Goal: Information Seeking & Learning: Check status

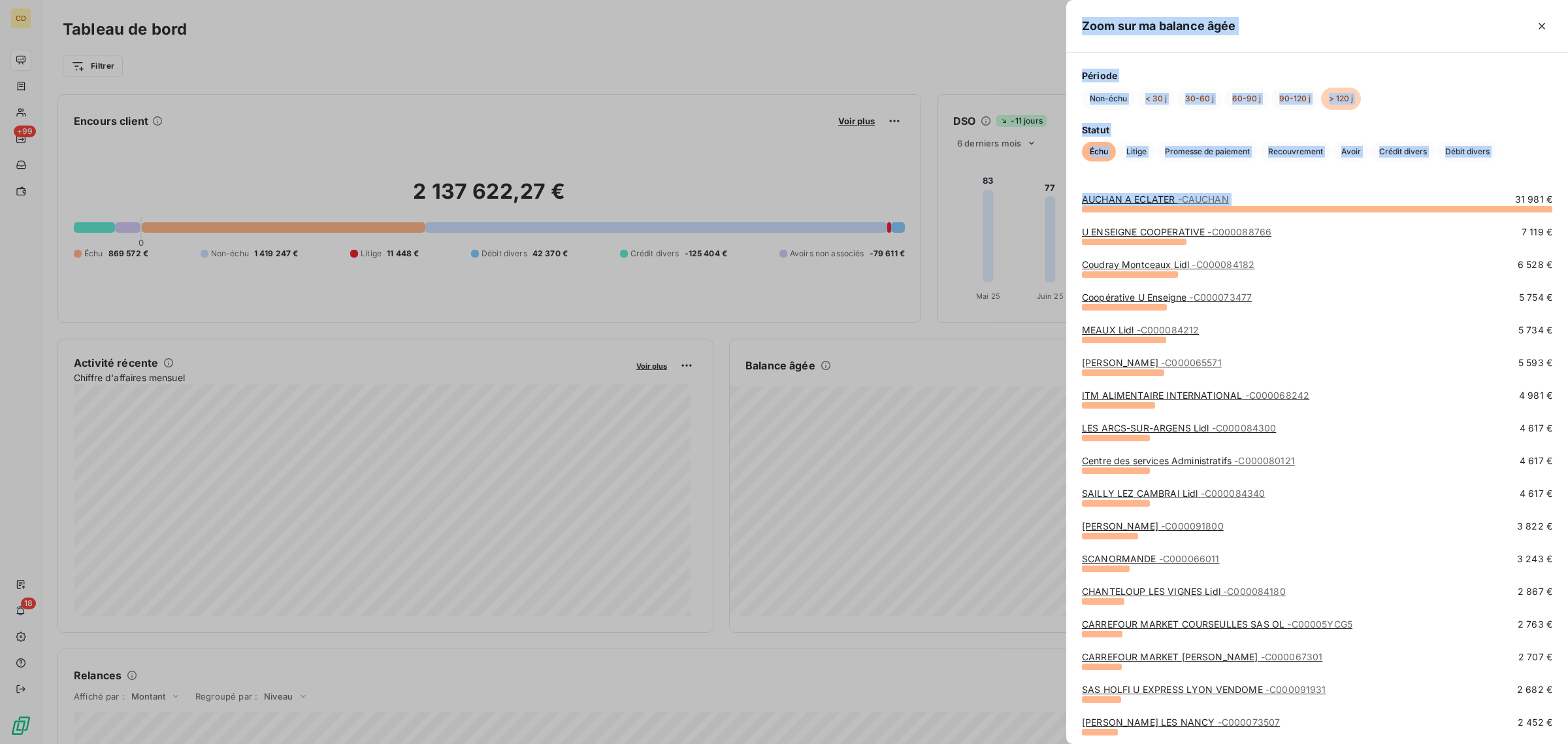
drag, startPoint x: 1496, startPoint y: 197, endPoint x: 1605, endPoint y: 197, distance: 109.0
click at [1567, 197] on html "CD +99 18 Tableau de bord Actions Filtrer Encours client Voir plus 2 137 622,27…" at bounding box center [784, 372] width 1568 height 744
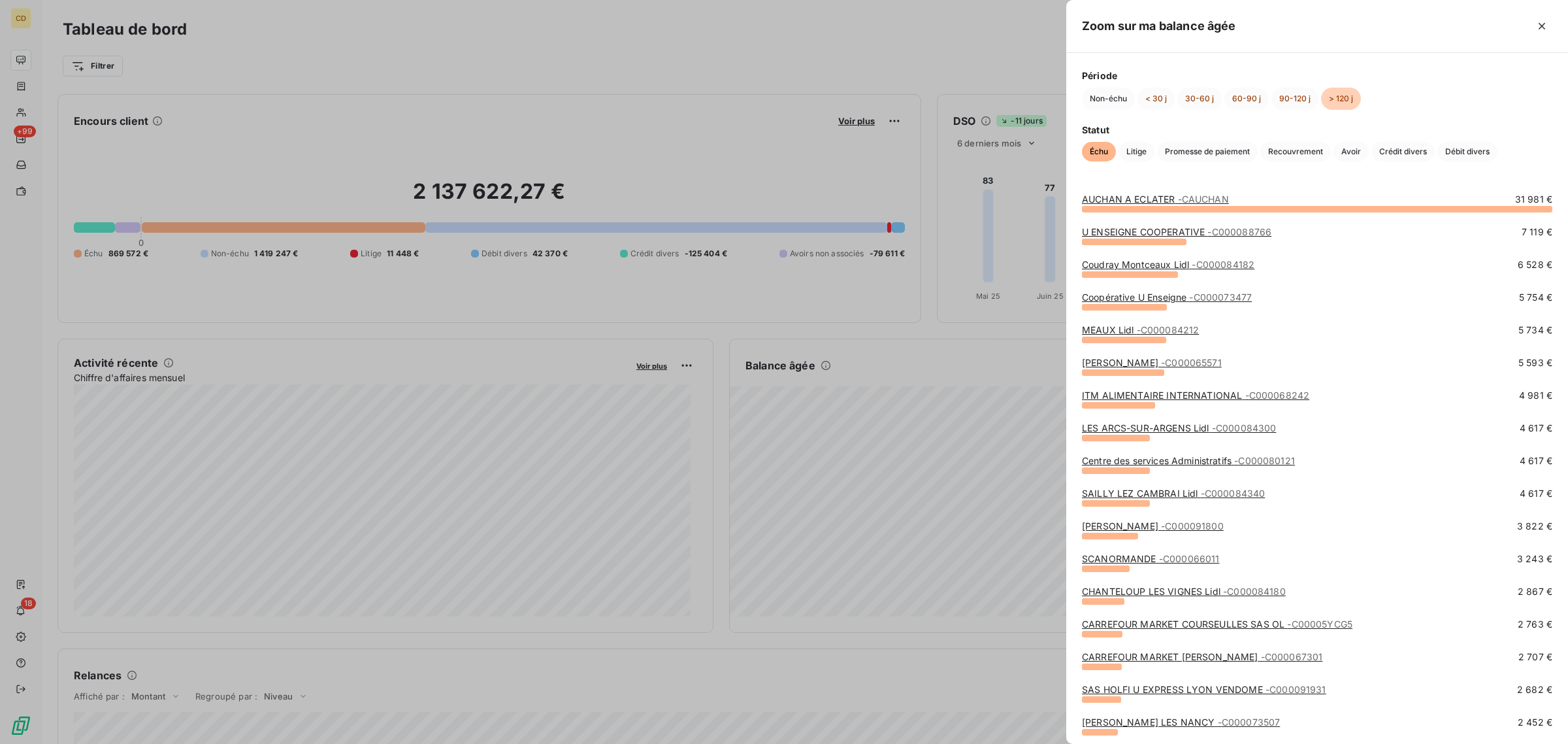
click at [1519, 197] on span "31 981 €" at bounding box center [1534, 200] width 37 height 13
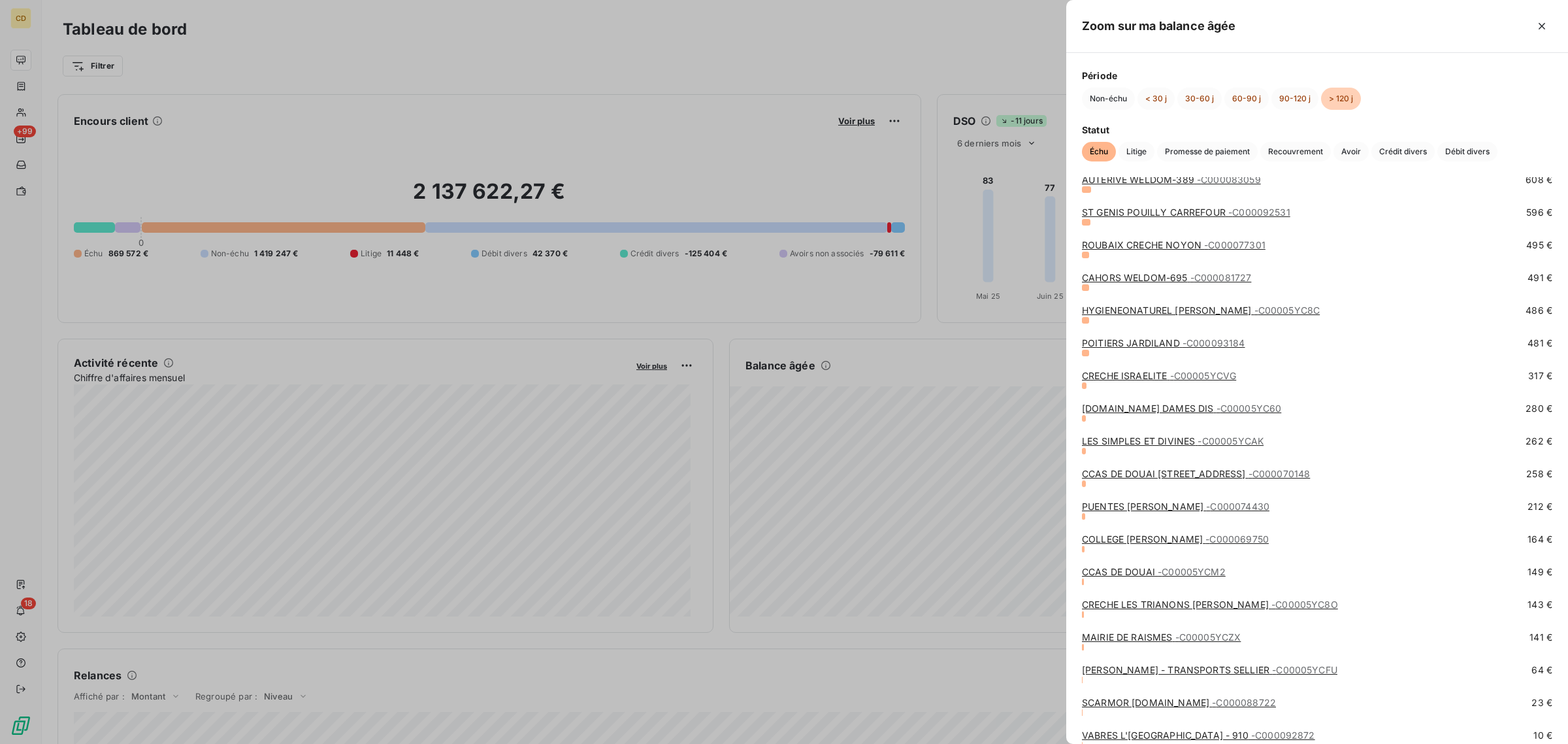
scroll to position [1359, 0]
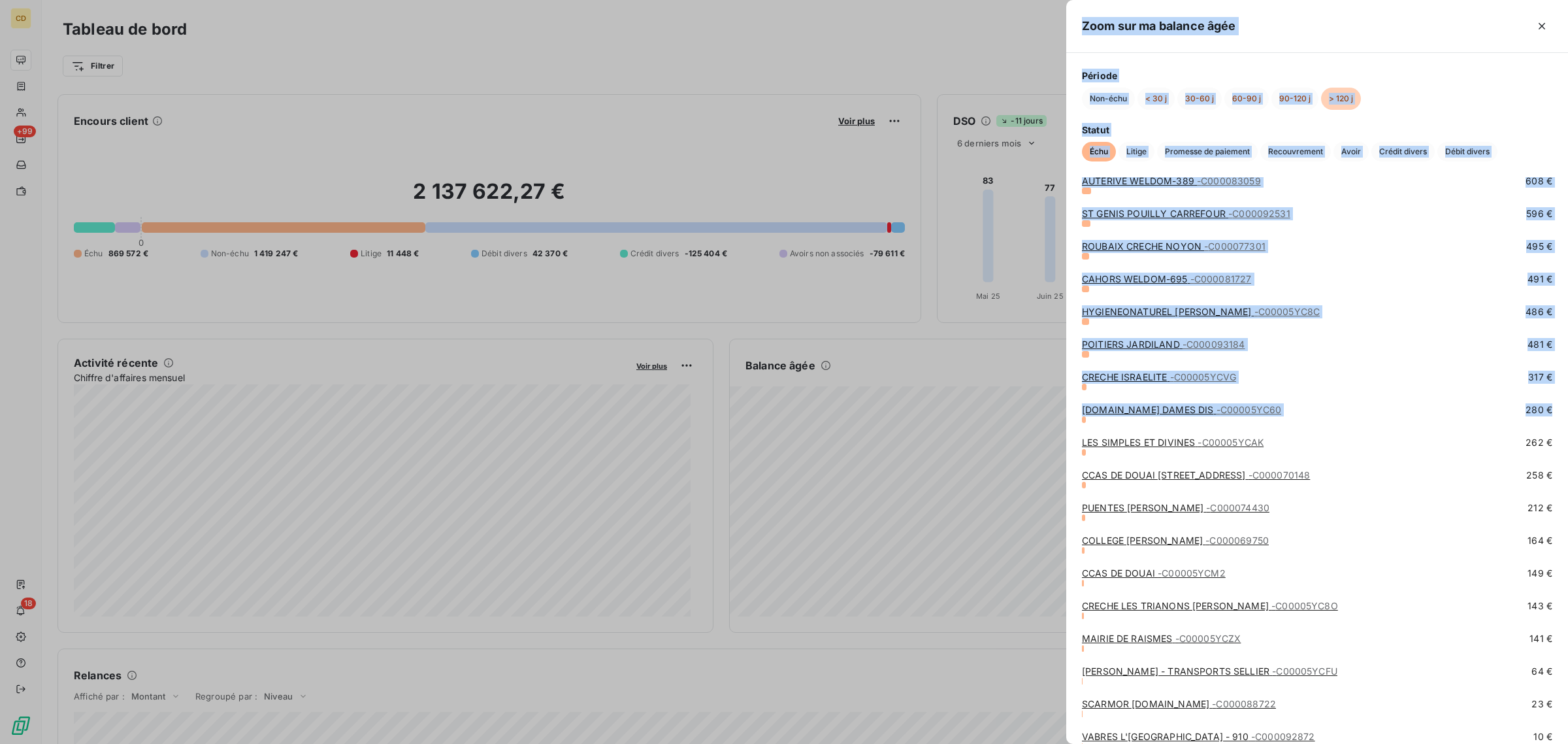
drag, startPoint x: 1547, startPoint y: 408, endPoint x: 1059, endPoint y: 416, distance: 488.1
click at [1059, 743] on div "Zoom sur ma balance âgée Période Non-échu < 30 j 30-60 j 60-90 j 90-120 j > 120…" at bounding box center [784, 744] width 1568 height 0
click at [1379, 413] on div "[DOMAIN_NAME] DAMES DIS - C00005YC60 280 €" at bounding box center [1317, 410] width 470 height 13
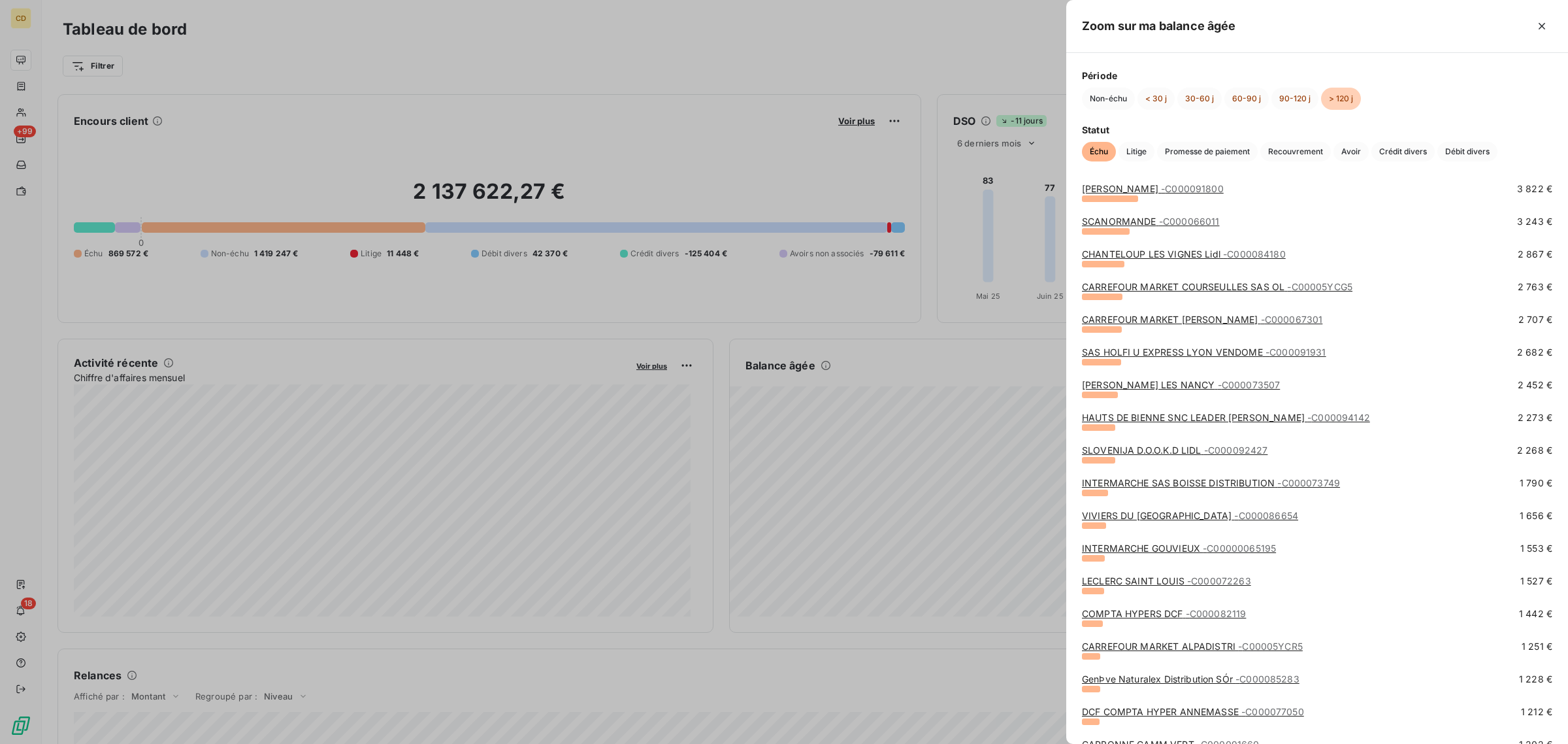
scroll to position [0, 0]
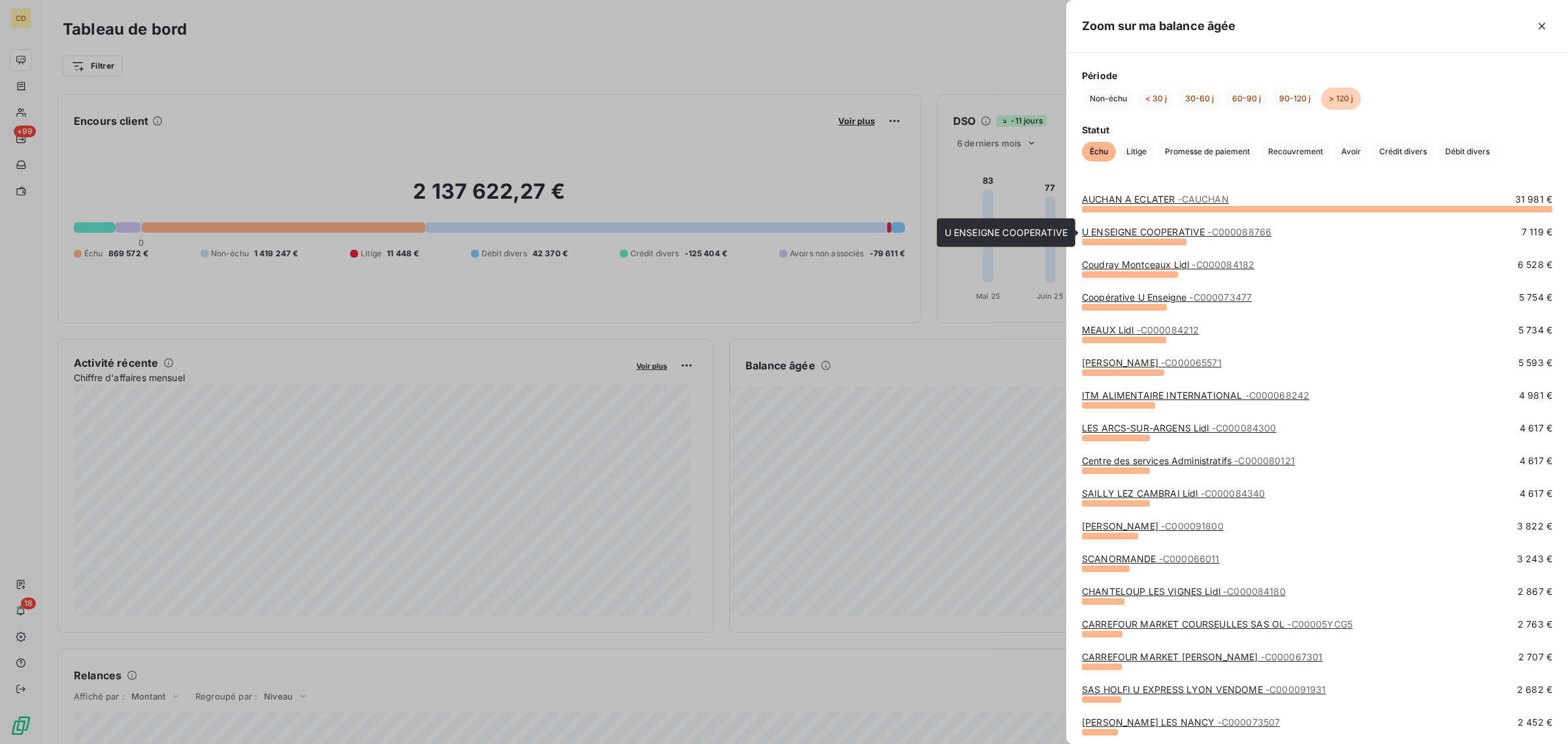
click at [1177, 235] on link "U ENSEIGNE COOPERATIVE - C000088766" at bounding box center [1176, 232] width 189 height 11
click at [1148, 197] on link "AUCHAN A ECLATER - CAUCHAN" at bounding box center [1155, 199] width 147 height 11
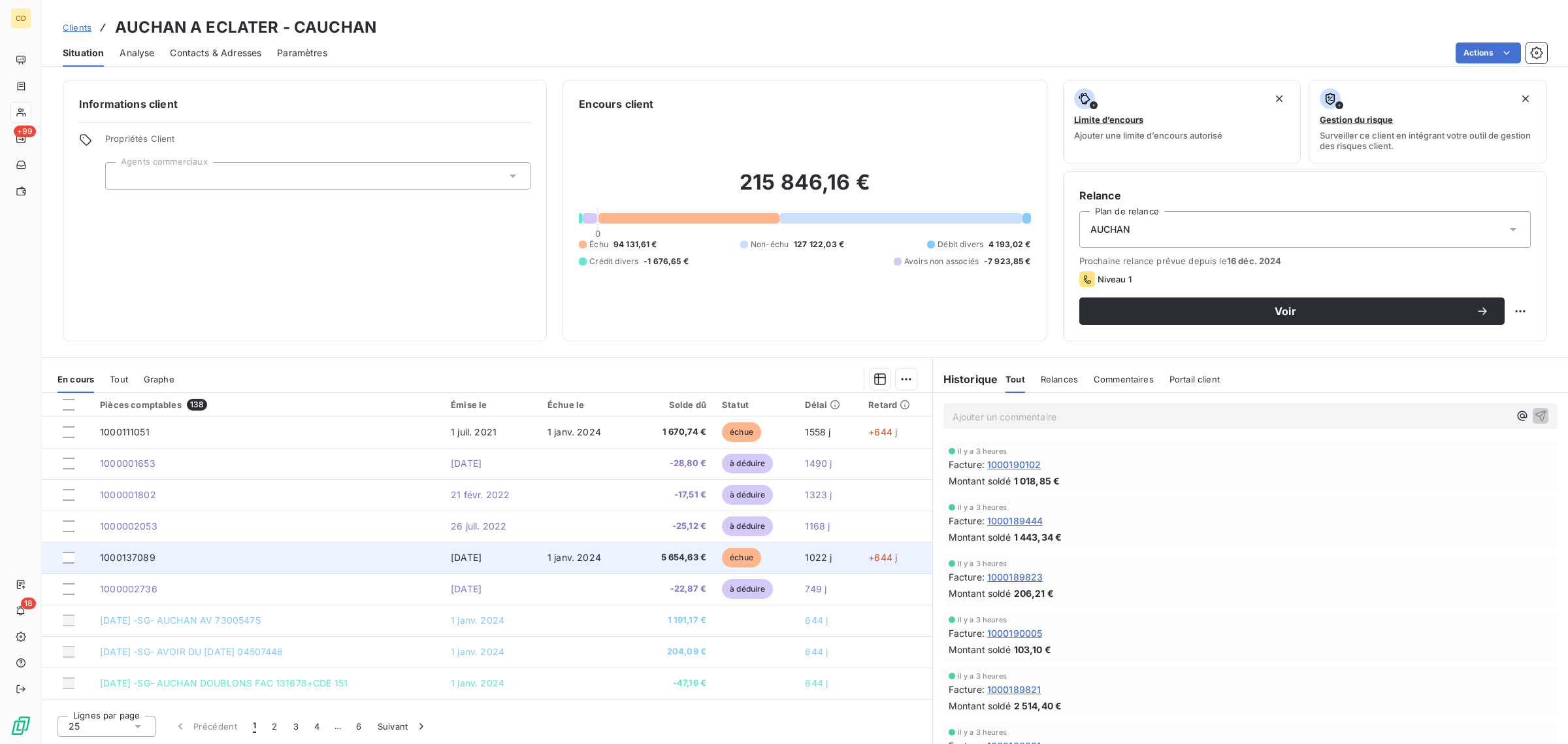
click at [681, 557] on span "5 654,63 €" at bounding box center [674, 557] width 64 height 13
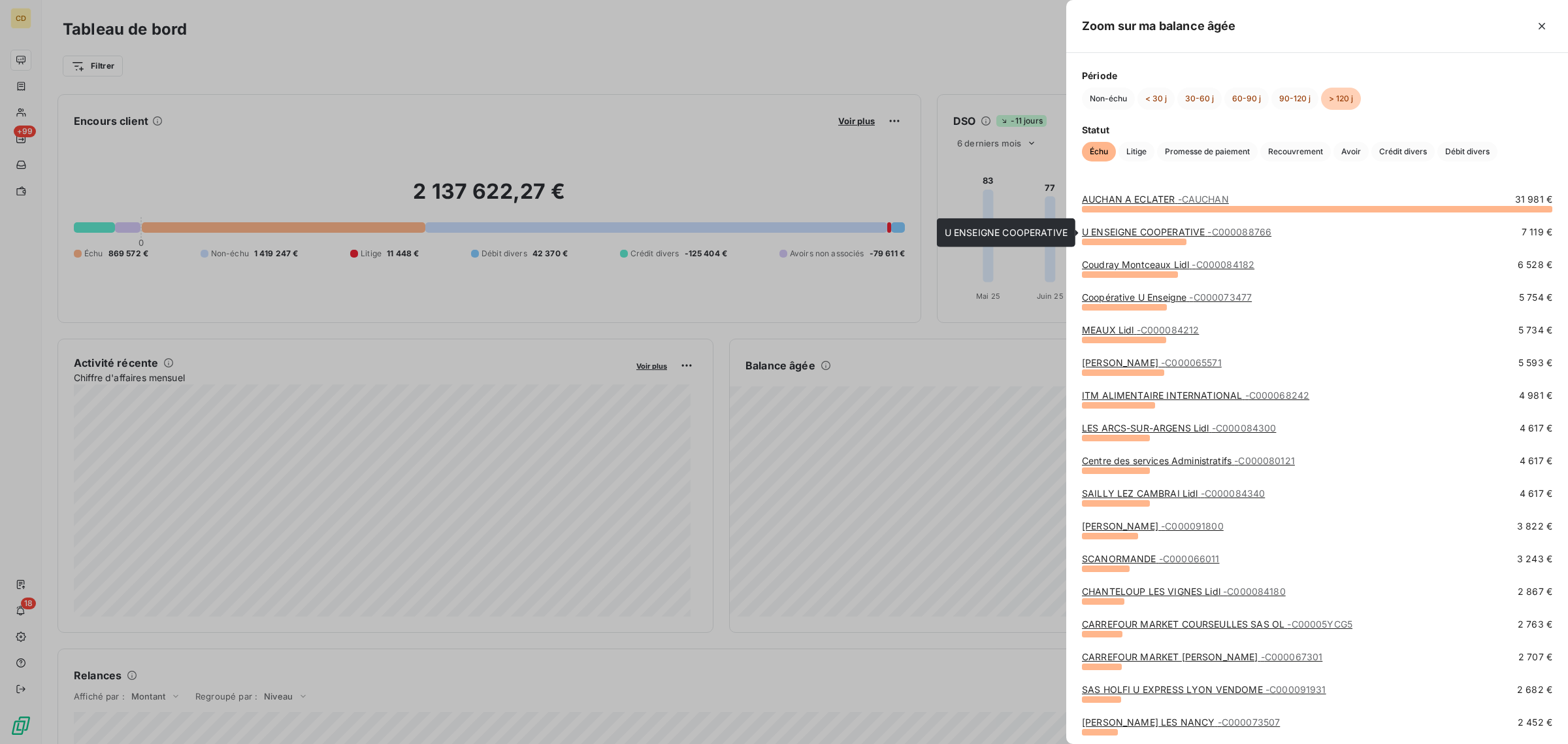
click at [1145, 230] on link "U ENSEIGNE COOPERATIVE - C000088766" at bounding box center [1176, 232] width 189 height 11
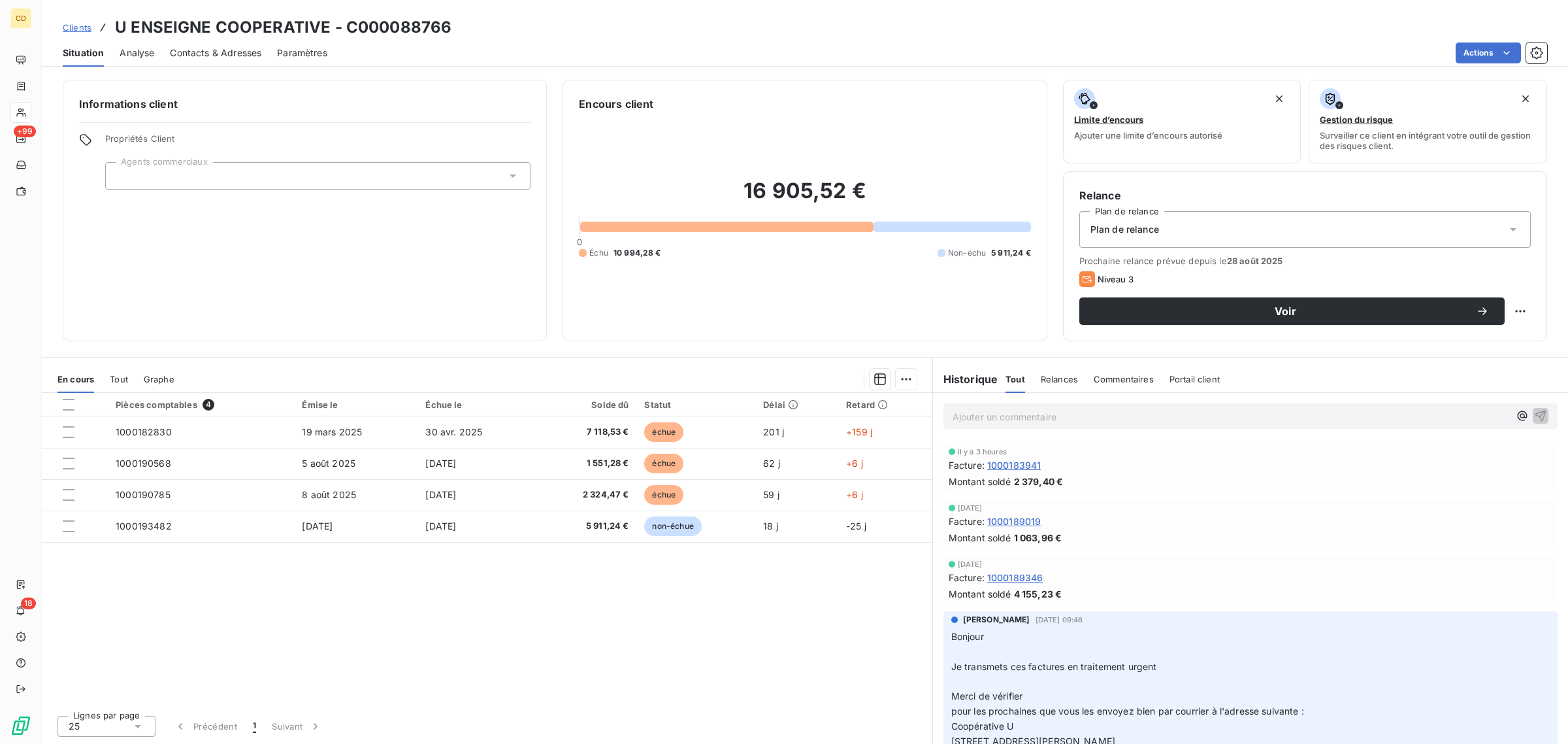
scroll to position [82, 0]
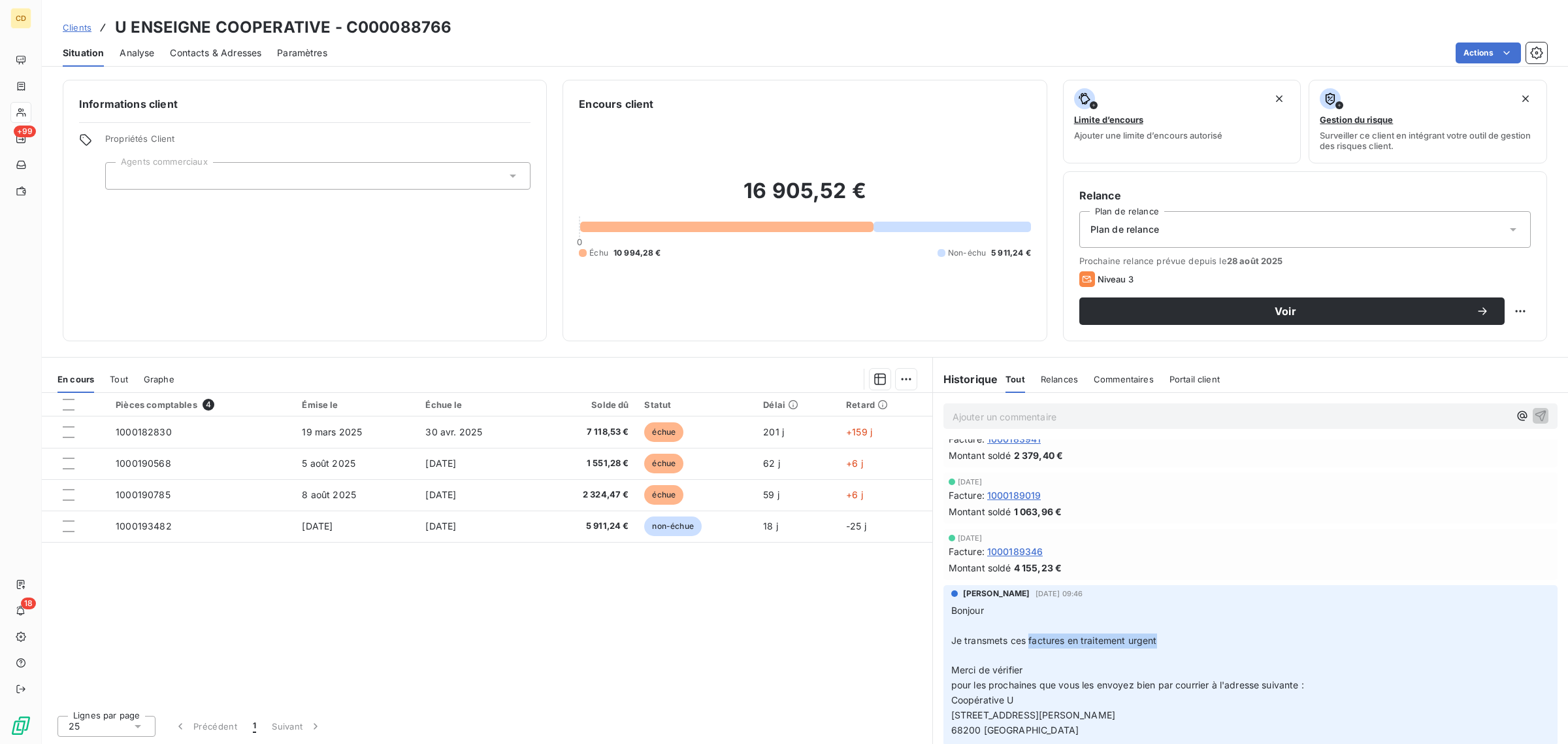
drag, startPoint x: 1029, startPoint y: 642, endPoint x: 1191, endPoint y: 639, distance: 162.0
click at [1191, 639] on p "Bonjour ﻿ Je transmets ces factures en traitement urgent ﻿ Merci de vérifier po…" at bounding box center [1250, 670] width 598 height 134
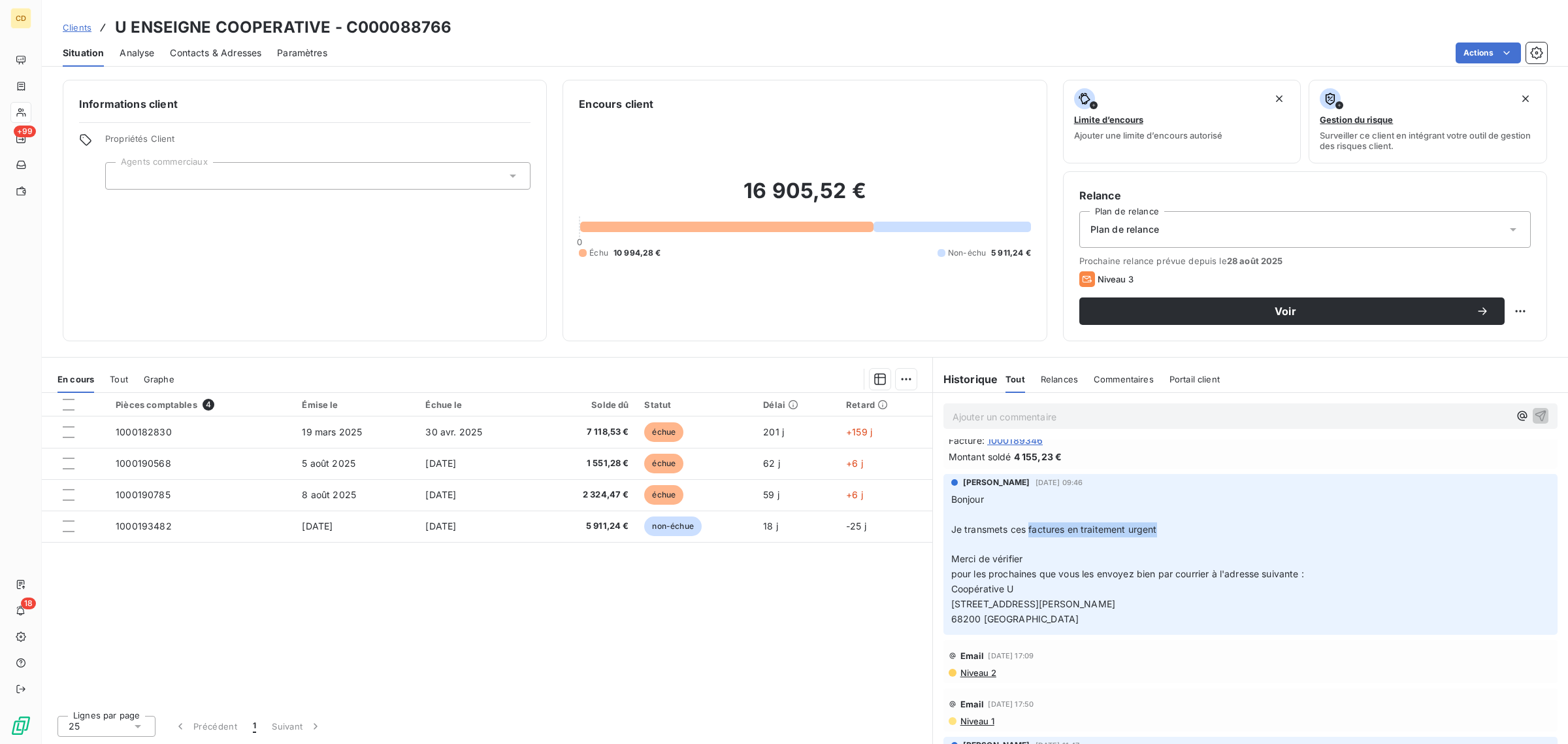
scroll to position [163, 0]
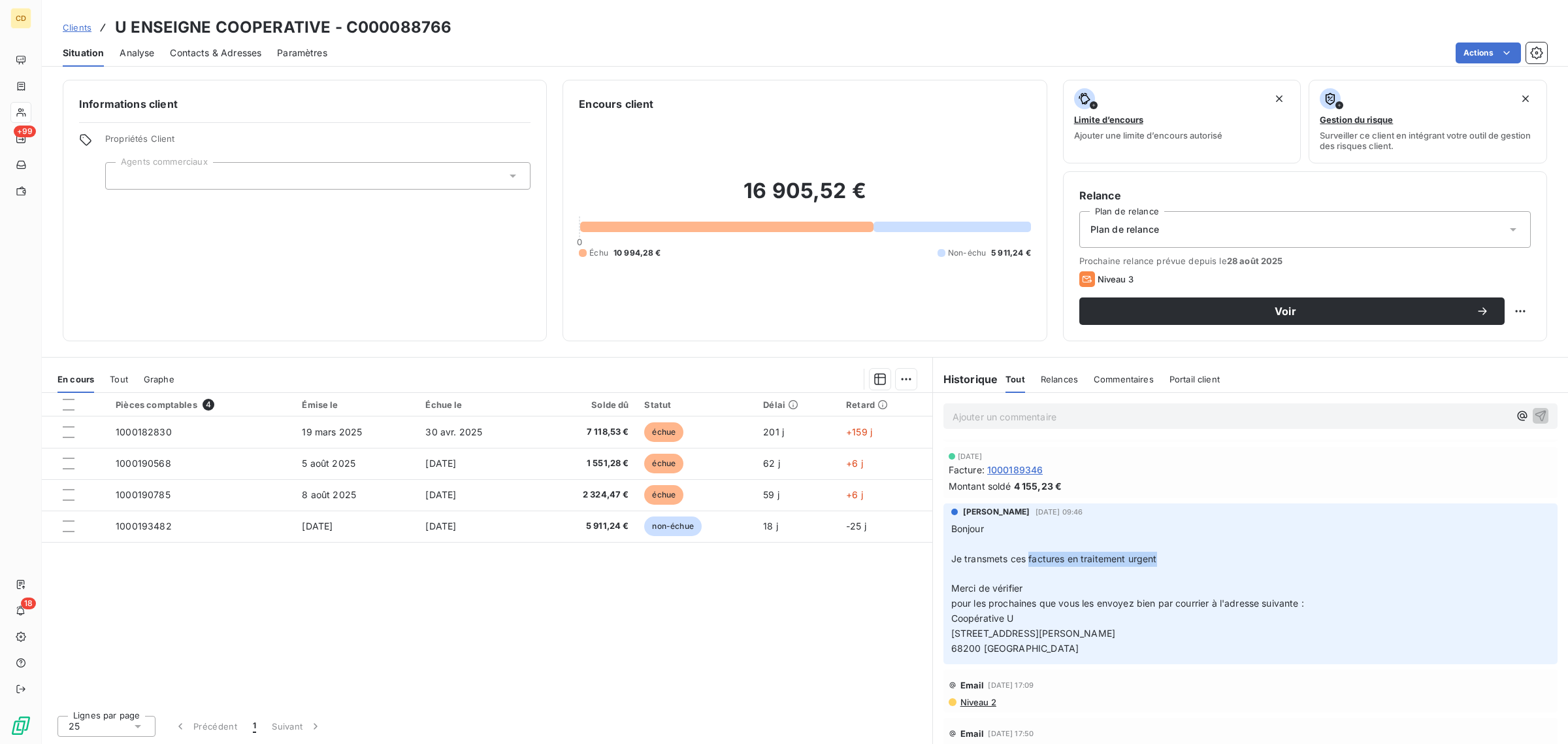
drag, startPoint x: 1032, startPoint y: 602, endPoint x: 1070, endPoint y: 640, distance: 53.7
click at [1320, 609] on p "Bonjour ﻿ Je transmets ces factures en traitement urgent ﻿ Merci de vérifier po…" at bounding box center [1250, 589] width 598 height 134
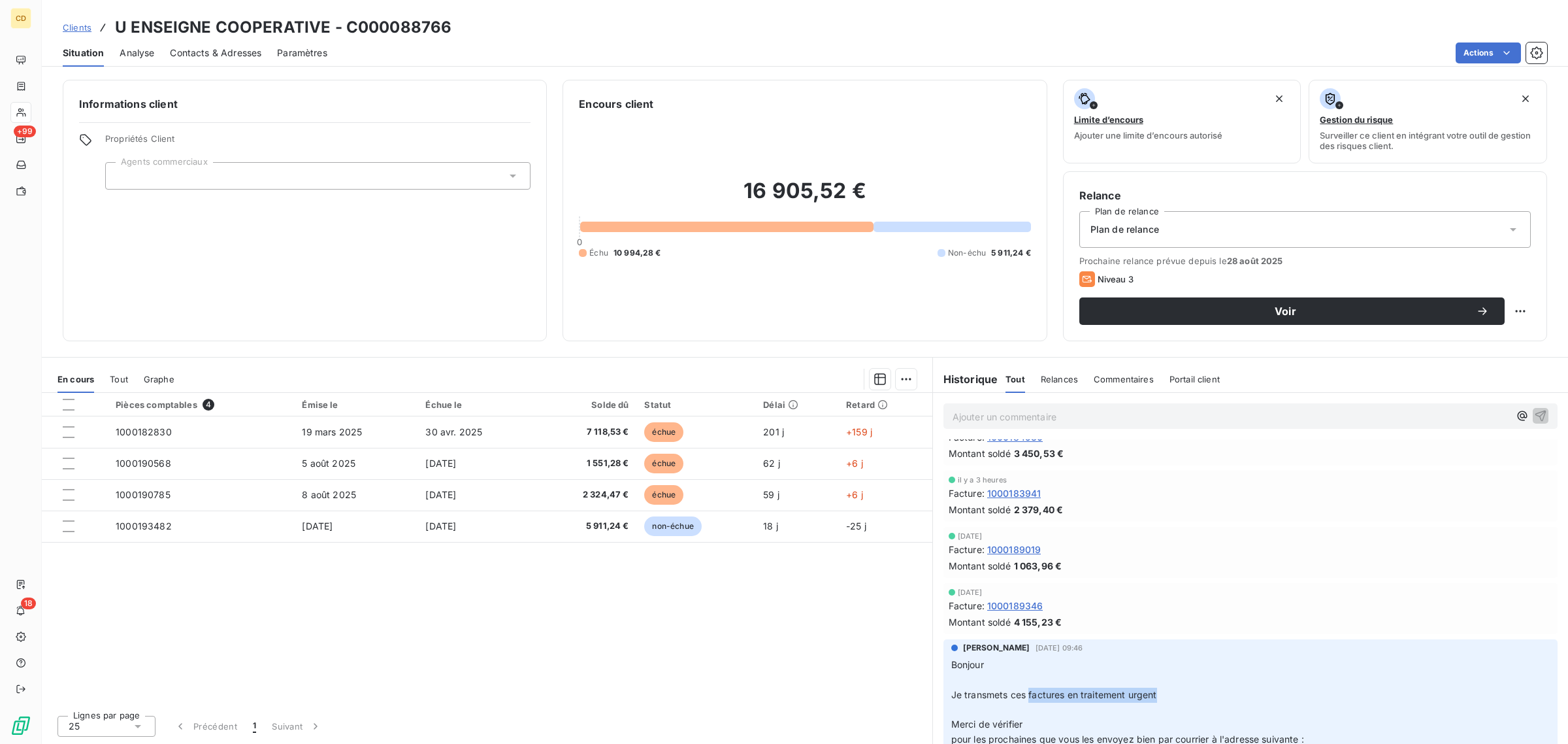
scroll to position [0, 0]
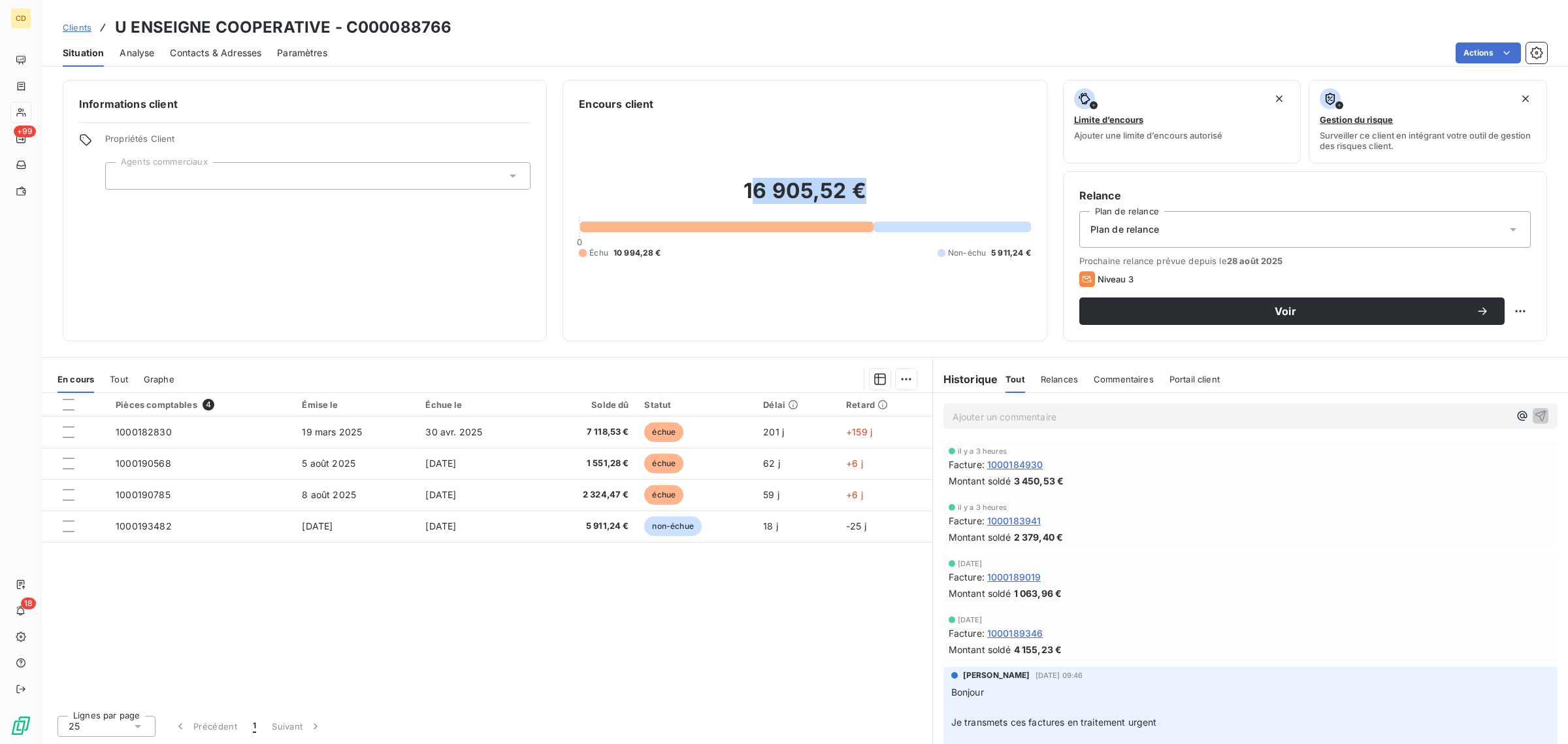
drag, startPoint x: 749, startPoint y: 184, endPoint x: 884, endPoint y: 183, distance: 135.0
click at [884, 183] on h2 "16 905,52 €" at bounding box center [804, 197] width 451 height 39
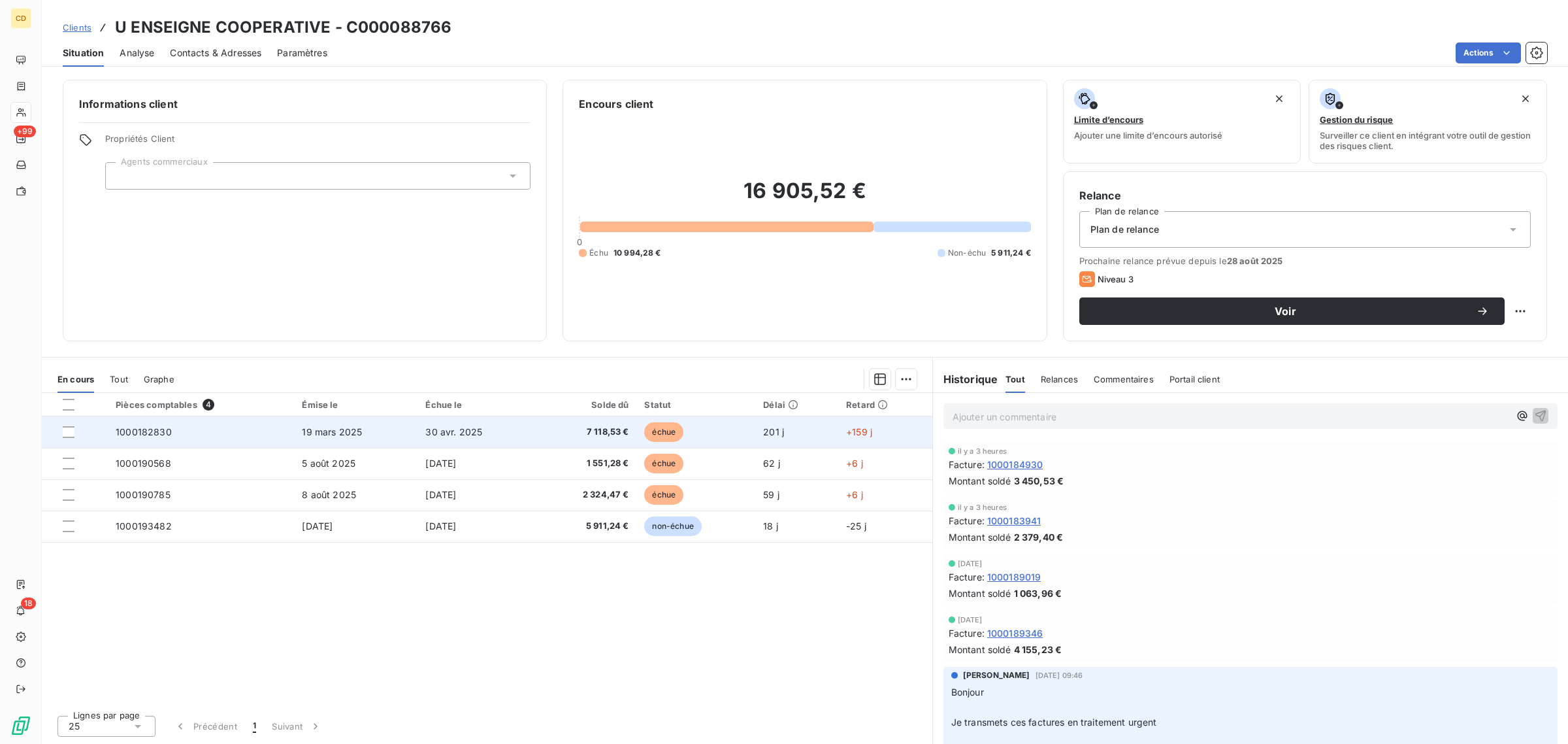
click at [606, 429] on span "7 118,53 €" at bounding box center [586, 432] width 85 height 13
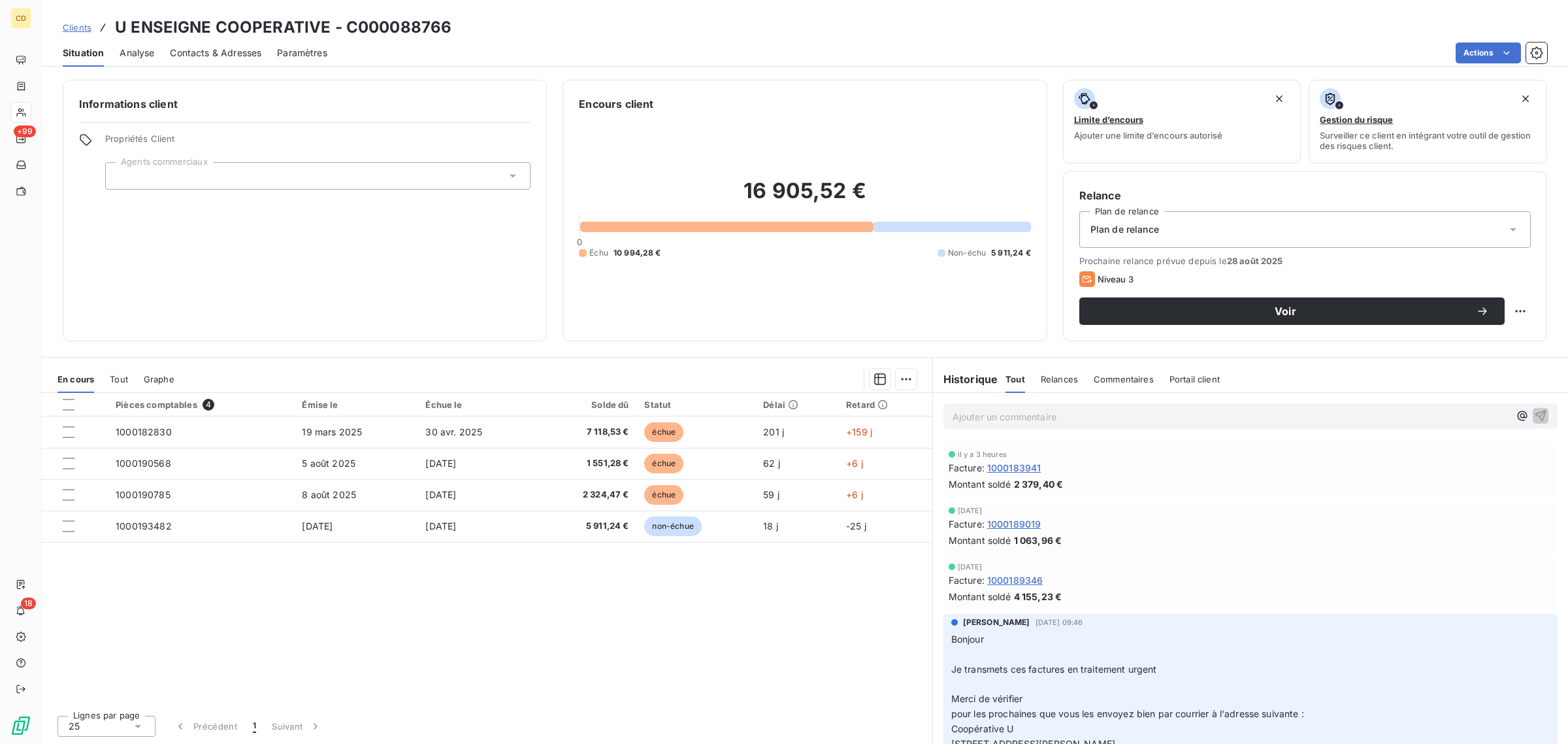
scroll to position [82, 0]
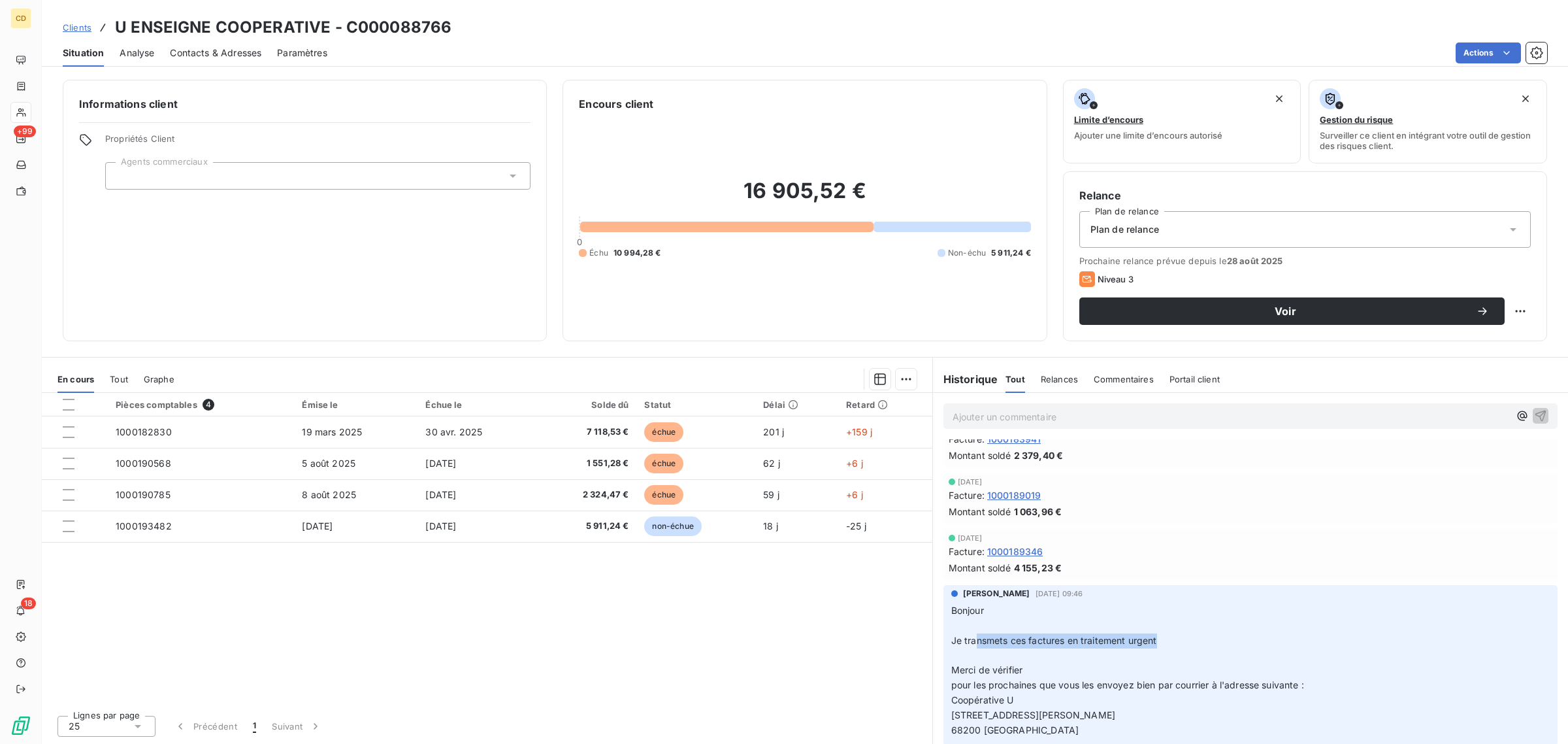
drag, startPoint x: 975, startPoint y: 642, endPoint x: 1214, endPoint y: 634, distance: 239.1
click at [1214, 634] on p "Bonjour ﻿ Je transmets ces factures en traitement urgent ﻿ Merci de vérifier po…" at bounding box center [1250, 670] width 598 height 134
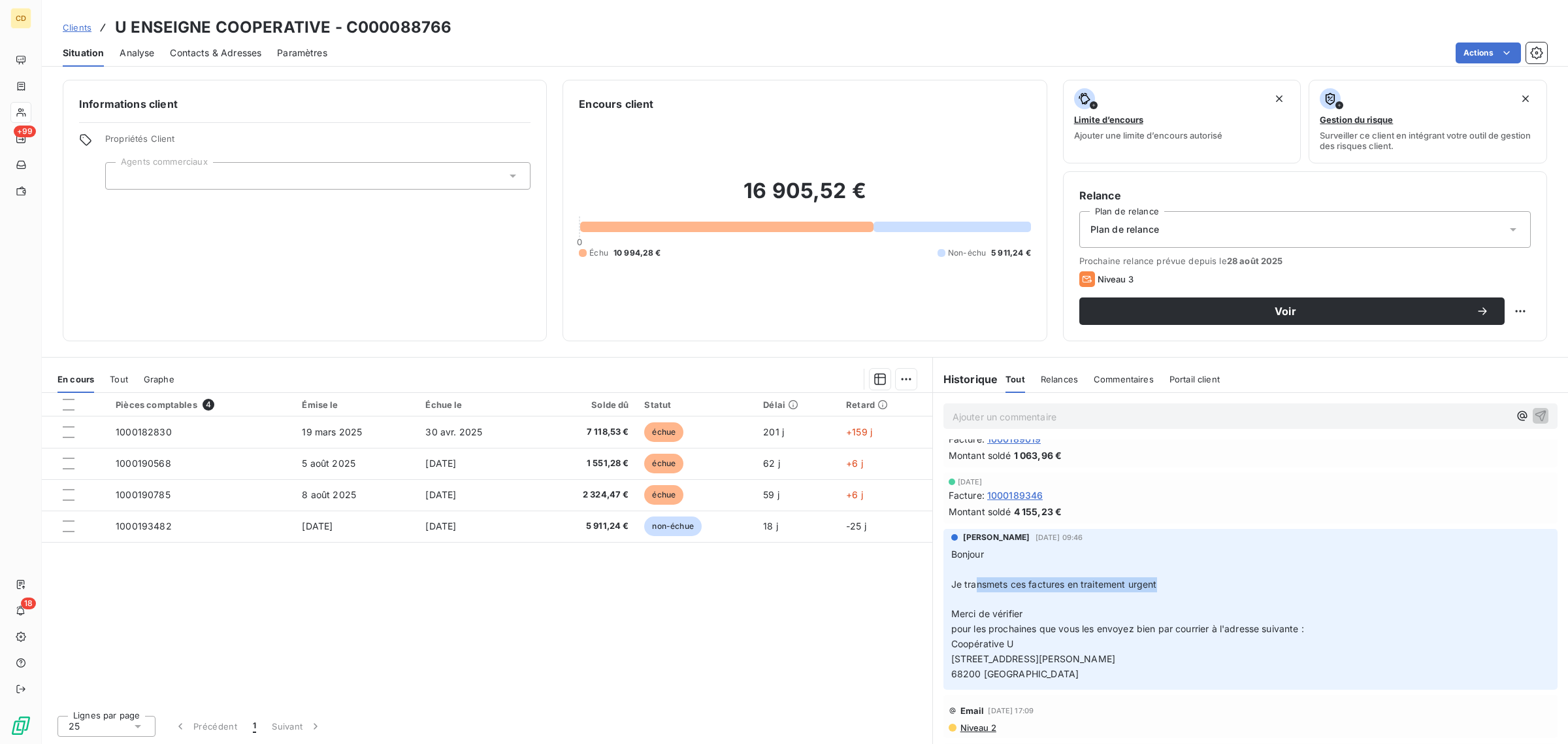
scroll to position [163, 0]
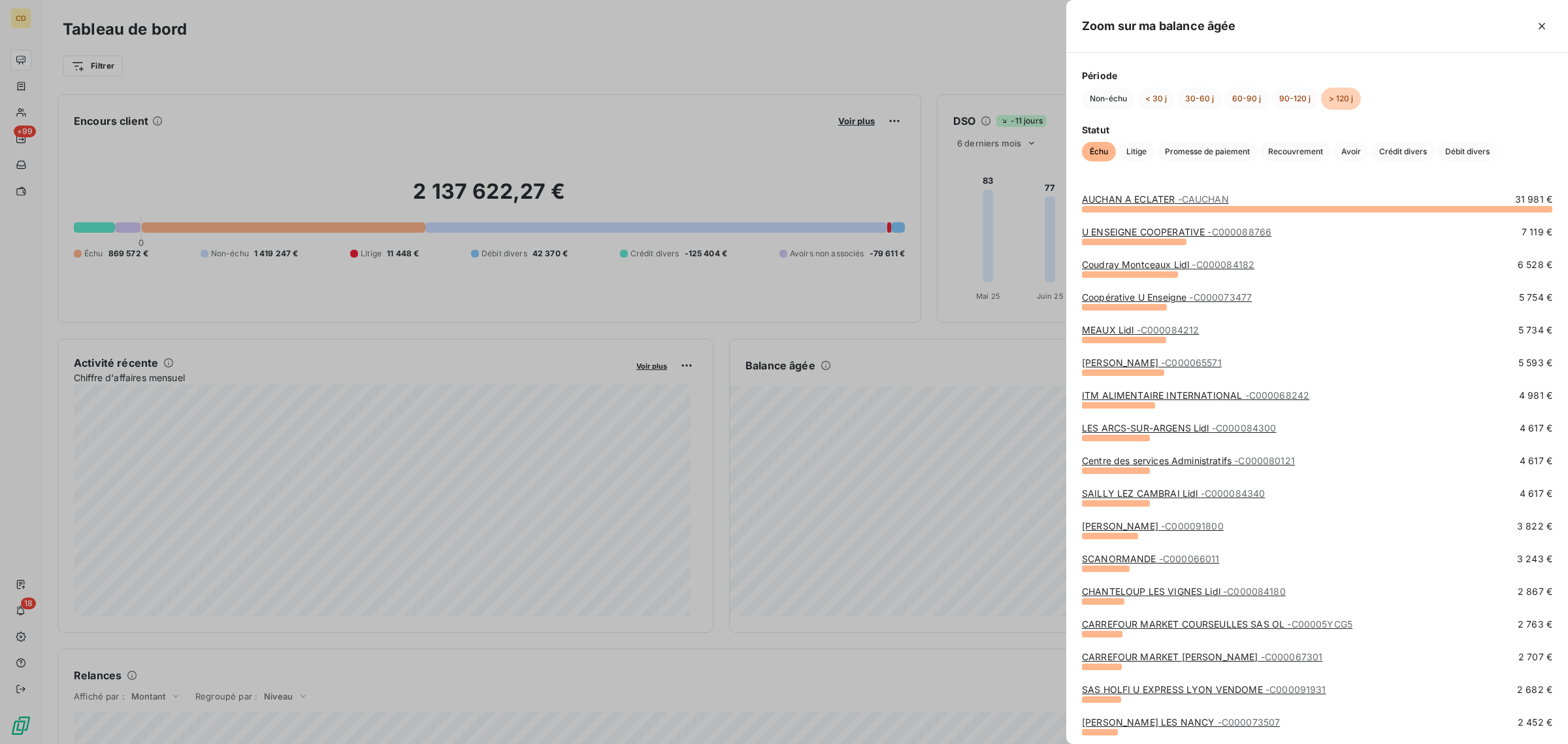
click at [1148, 397] on link "ITM ALIMENTAIRE INTERNATIONAL - C000068242" at bounding box center [1195, 396] width 227 height 11
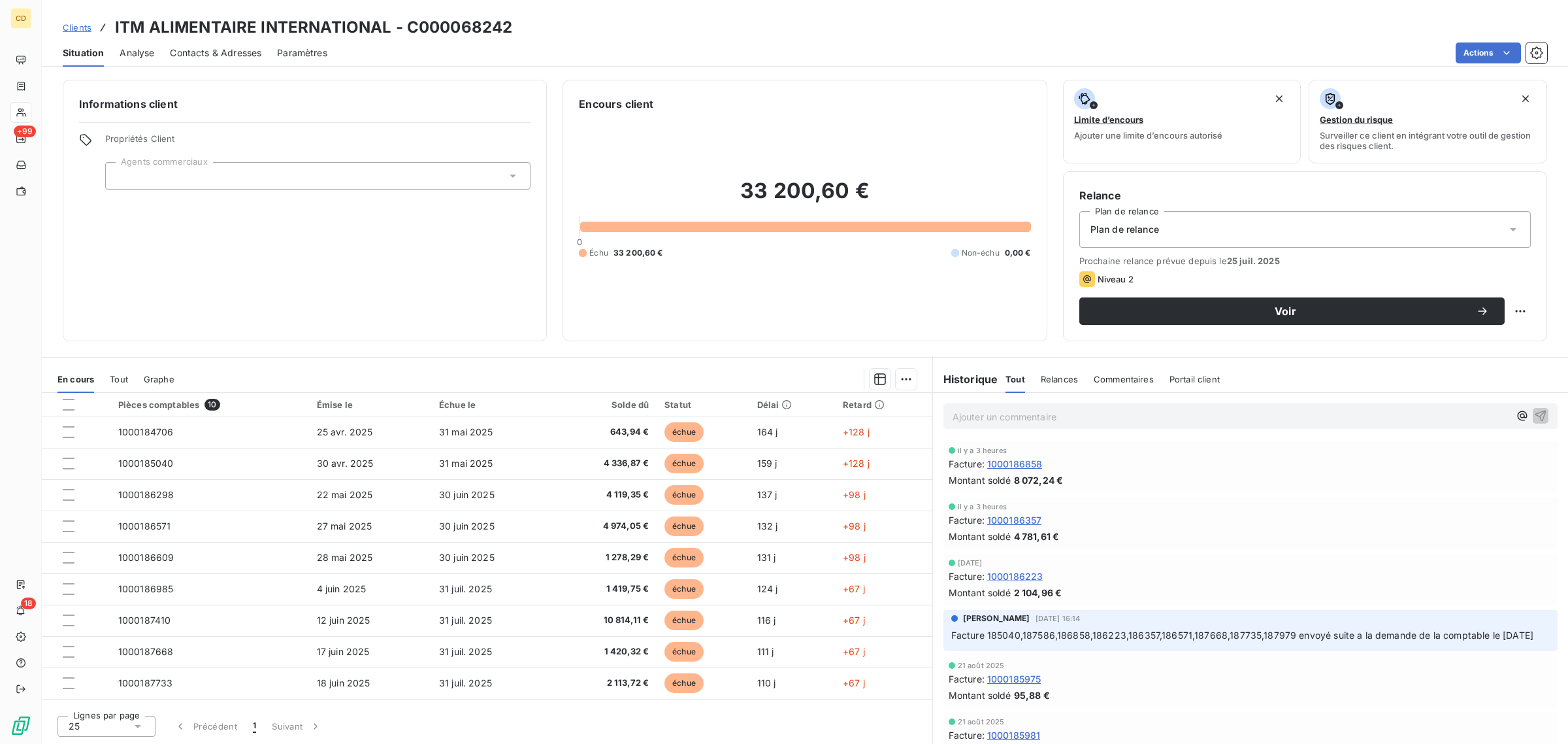
scroll to position [245, 0]
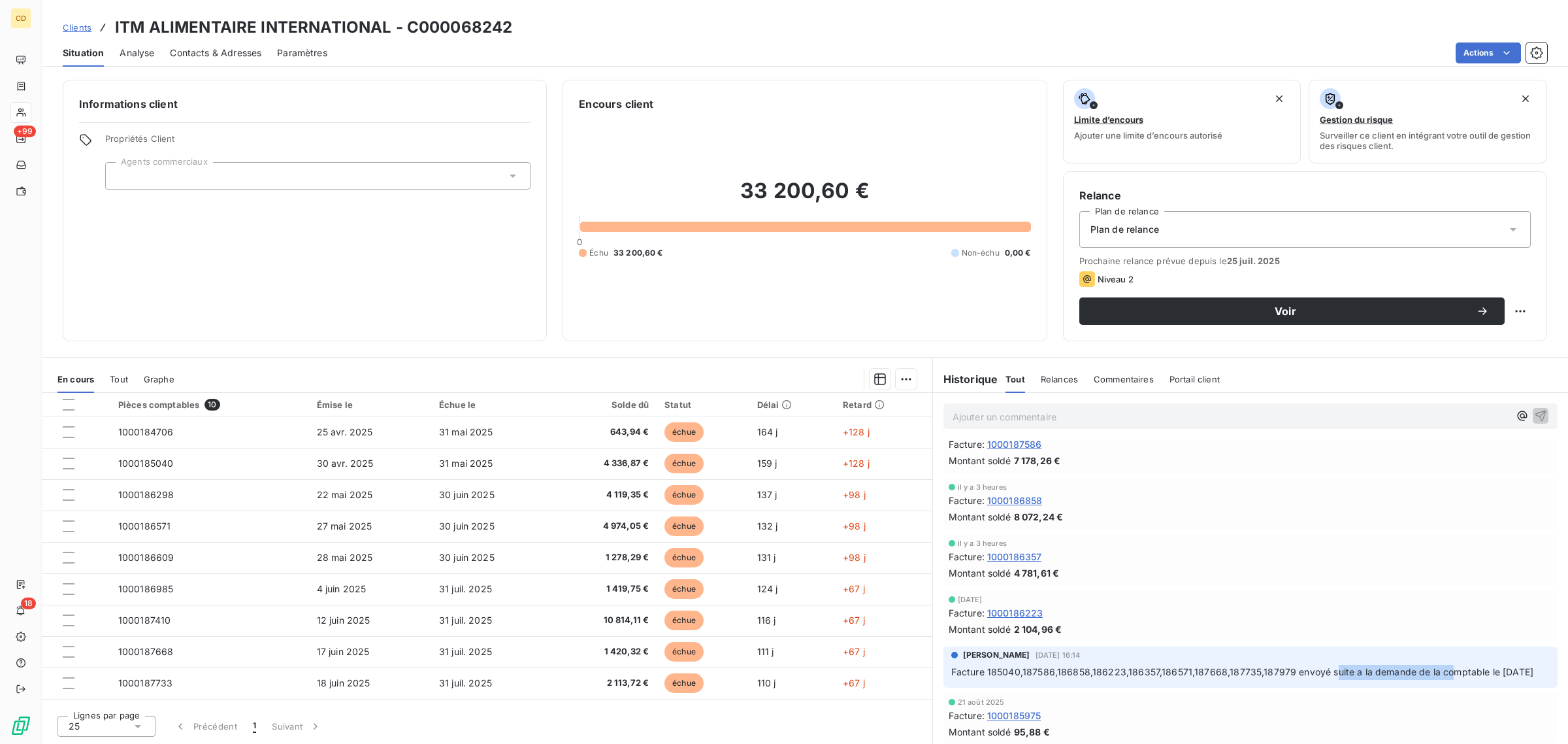
drag, startPoint x: 1330, startPoint y: 675, endPoint x: 1443, endPoint y: 670, distance: 113.1
click at [1443, 670] on span "Facture 185040,187586,186858,186223,186357,186571,187668,187735,187979 envoyé s…" at bounding box center [1242, 672] width 582 height 11
drag, startPoint x: 1060, startPoint y: 687, endPoint x: 955, endPoint y: 671, distance: 106.2
click at [955, 671] on p "Facture 185040,187586,186858,186223,186357,186571,187668,187735,187979 envoyé s…" at bounding box center [1250, 672] width 598 height 15
click at [1047, 680] on p "Facture 185040,187586,186858,186223,186357,186571,187668,187735,187979 envoyé s…" at bounding box center [1250, 672] width 598 height 15
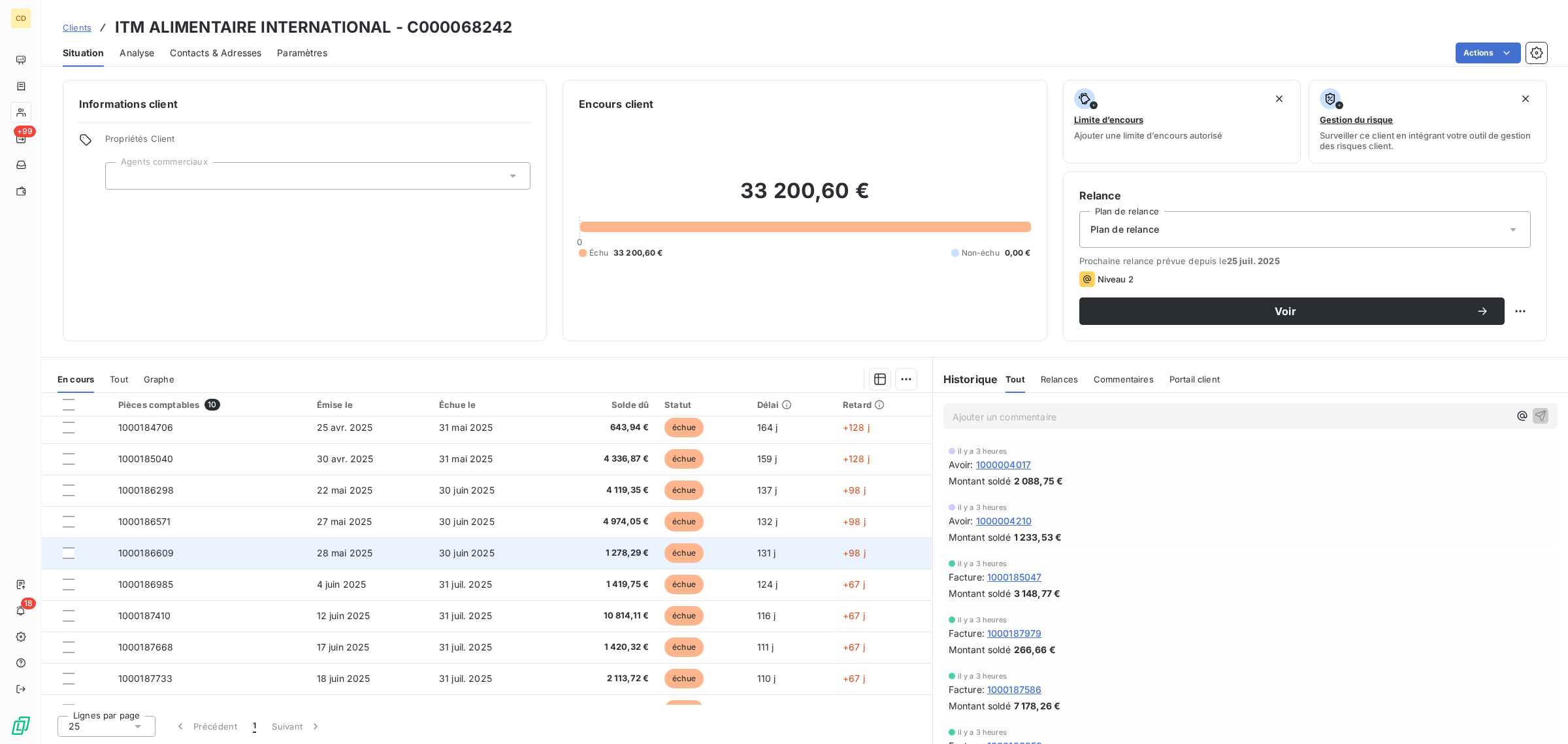
scroll to position [0, 0]
